Goal: Check status: Check status

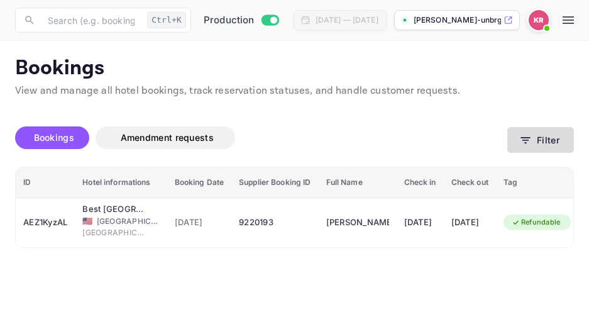
click at [525, 141] on icon "button" at bounding box center [525, 140] width 13 height 13
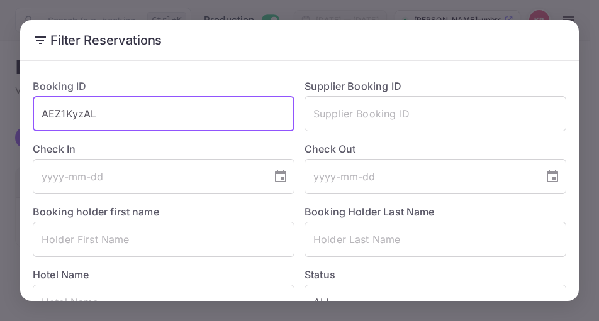
drag, startPoint x: 96, startPoint y: 114, endPoint x: 40, endPoint y: 114, distance: 56.6
click at [39, 114] on input "AEZ1KyzAL" at bounding box center [164, 113] width 262 height 35
paste input "8G6x2FZ0W"
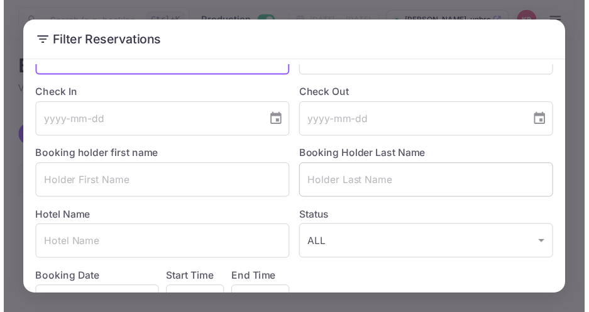
scroll to position [162, 0]
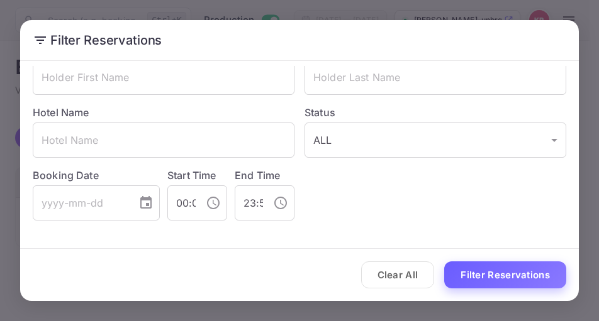
type input "8G6x2FZ0W"
click at [484, 271] on button "Filter Reservations" at bounding box center [505, 275] width 122 height 27
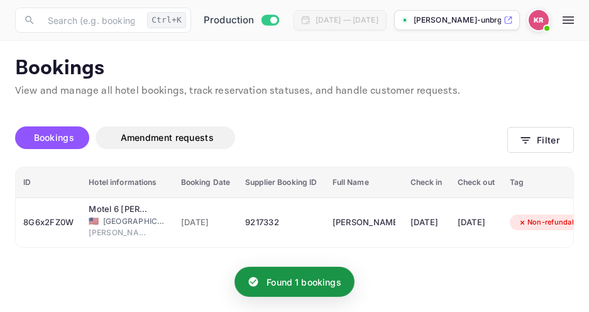
scroll to position [9, 0]
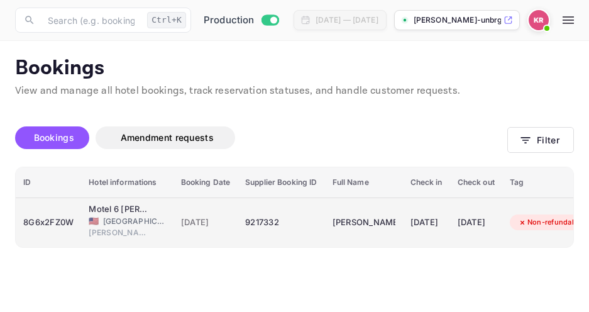
click at [267, 213] on div "9217332" at bounding box center [281, 223] width 72 height 20
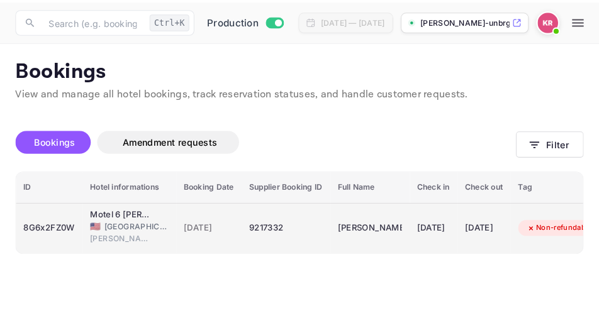
scroll to position [0, 0]
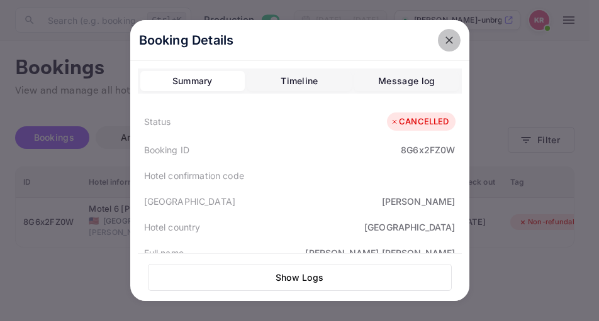
click at [444, 47] on button "close" at bounding box center [449, 40] width 23 height 23
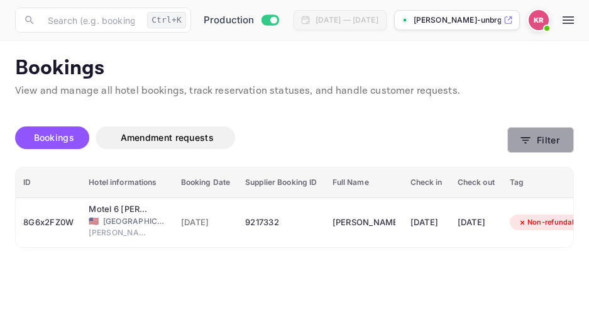
click at [526, 141] on icon "button" at bounding box center [525, 140] width 13 height 13
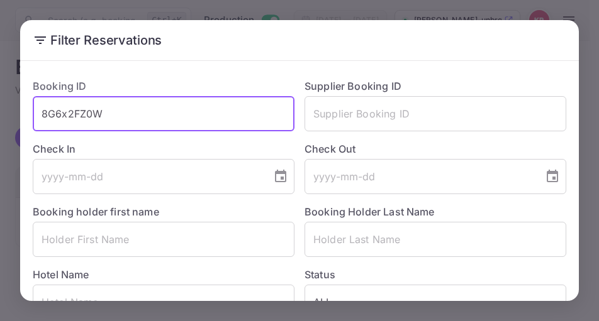
drag, startPoint x: 105, startPoint y: 113, endPoint x: 45, endPoint y: 117, distance: 60.5
click at [45, 117] on input "8G6x2FZ0W" at bounding box center [164, 113] width 262 height 35
paste input "PkAnfADod"
click at [39, 114] on input "PkAnfADod" at bounding box center [164, 113] width 262 height 35
click at [105, 108] on input "PkAnfADod" at bounding box center [164, 113] width 262 height 35
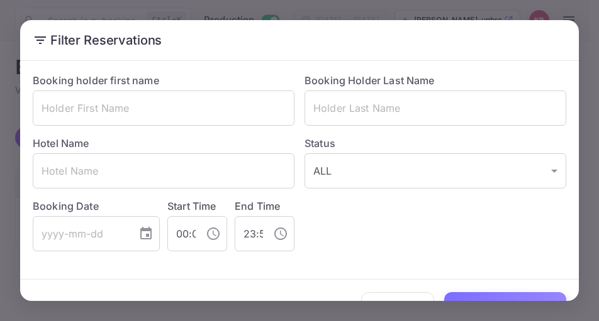
scroll to position [162, 0]
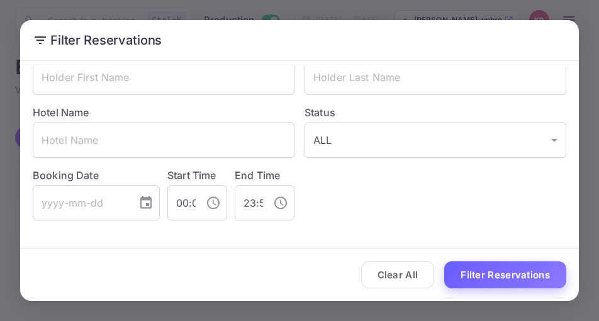
type input "PkAnfADod"
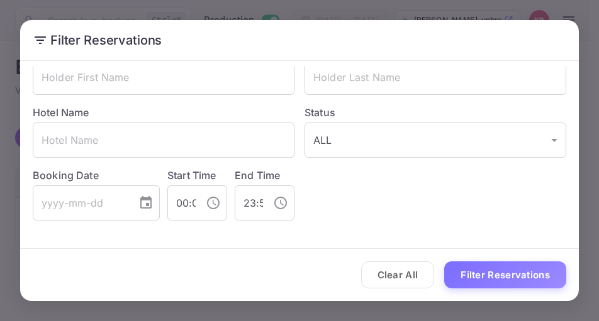
click at [499, 274] on button "Filter Reservations" at bounding box center [505, 275] width 122 height 27
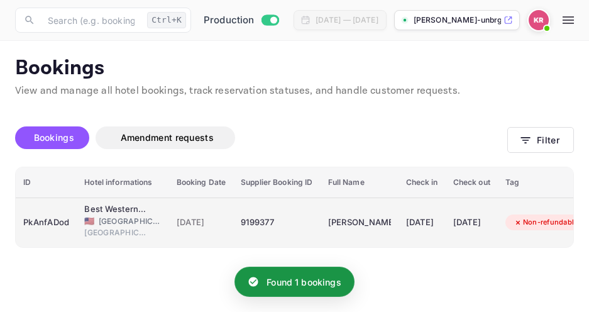
click at [209, 221] on span "[DATE]" at bounding box center [202, 223] width 50 height 14
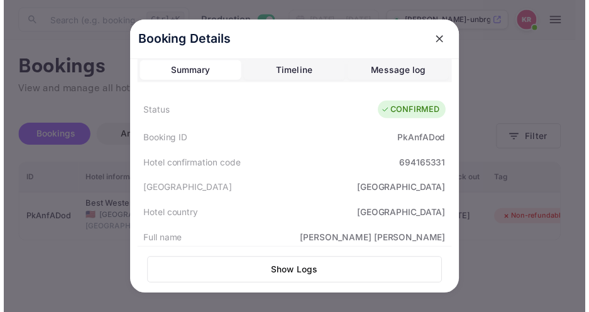
scroll to position [0, 0]
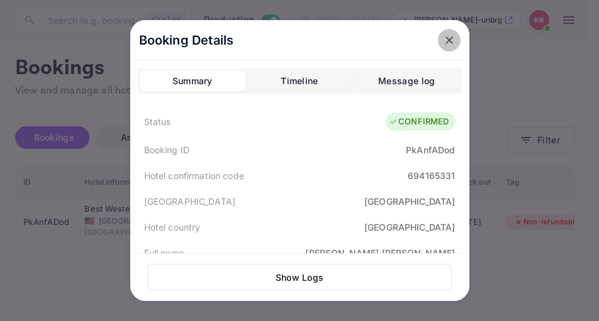
click at [445, 39] on icon "close" at bounding box center [449, 40] width 13 height 13
